Goal: Information Seeking & Learning: Learn about a topic

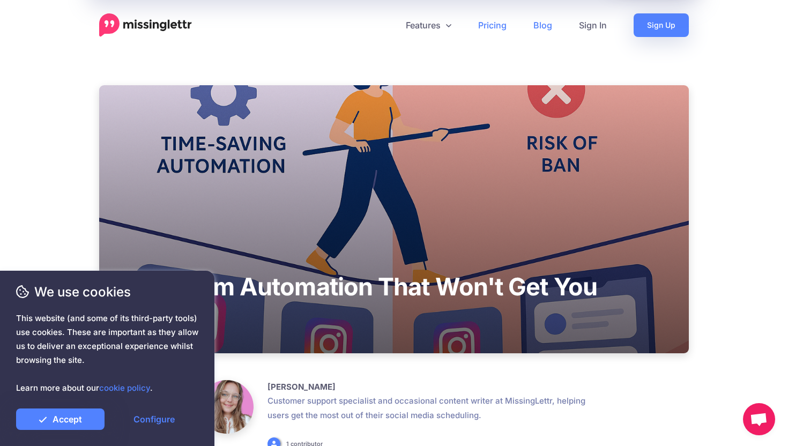
click at [495, 26] on link "Pricing" at bounding box center [492, 25] width 55 height 24
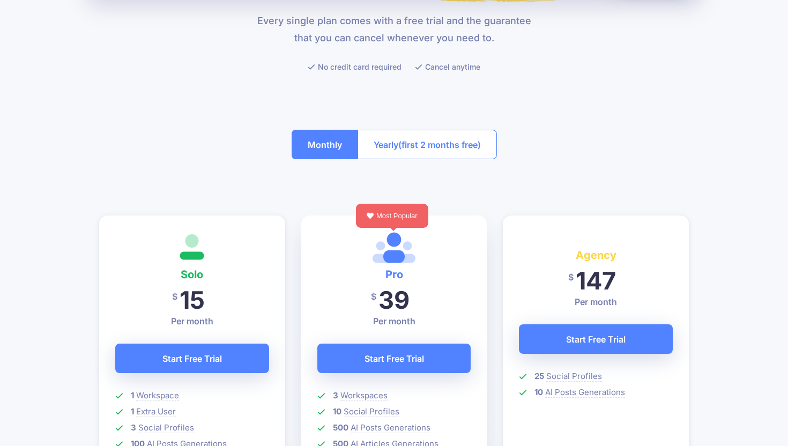
scroll to position [116, 0]
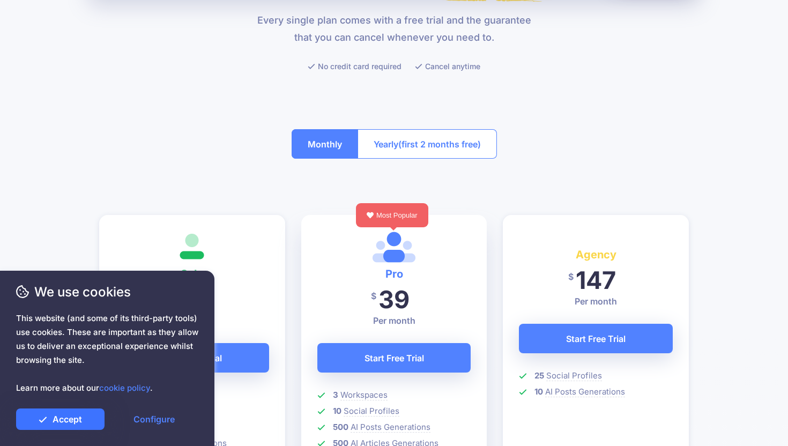
click at [84, 417] on link "Accept" at bounding box center [60, 418] width 88 height 21
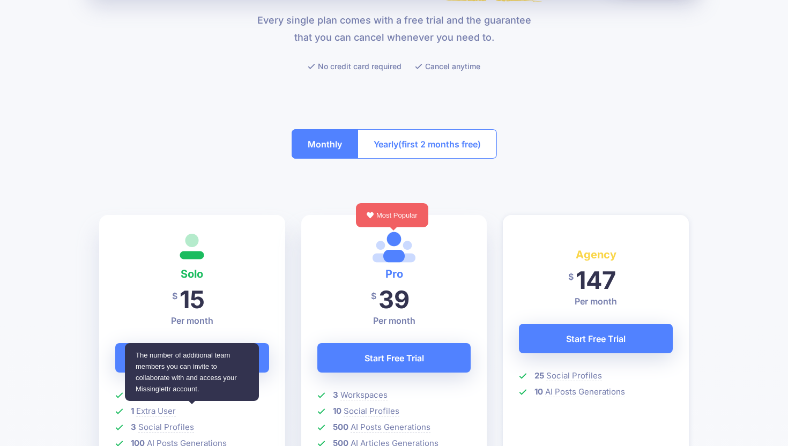
scroll to position [178, 0]
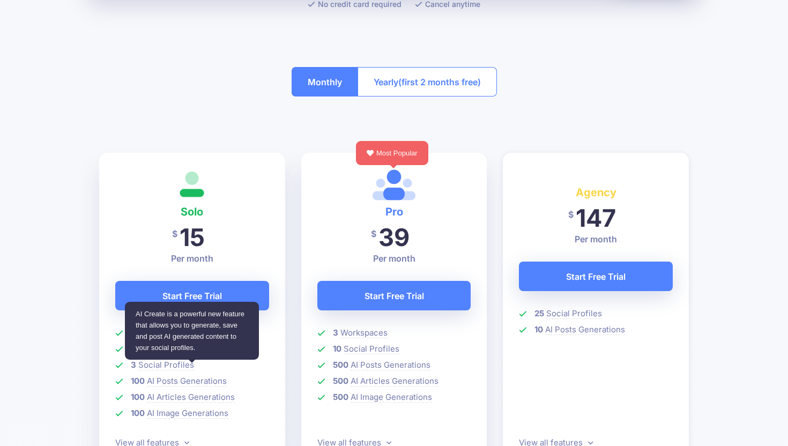
click at [266, 384] on li "100 AI Posts Generations" at bounding box center [192, 381] width 154 height 13
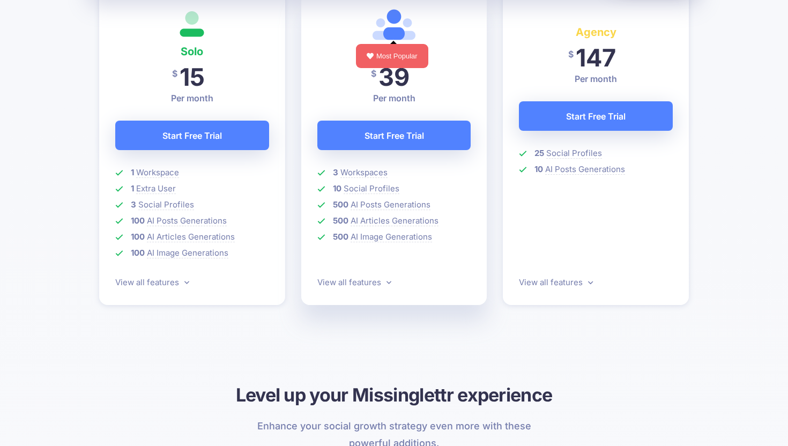
scroll to position [0, 0]
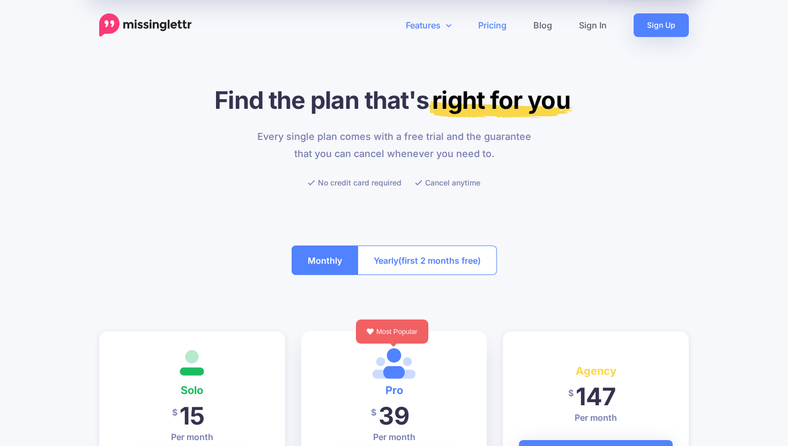
click at [437, 26] on link "Features" at bounding box center [428, 25] width 72 height 24
